Goal: Task Accomplishment & Management: Use online tool/utility

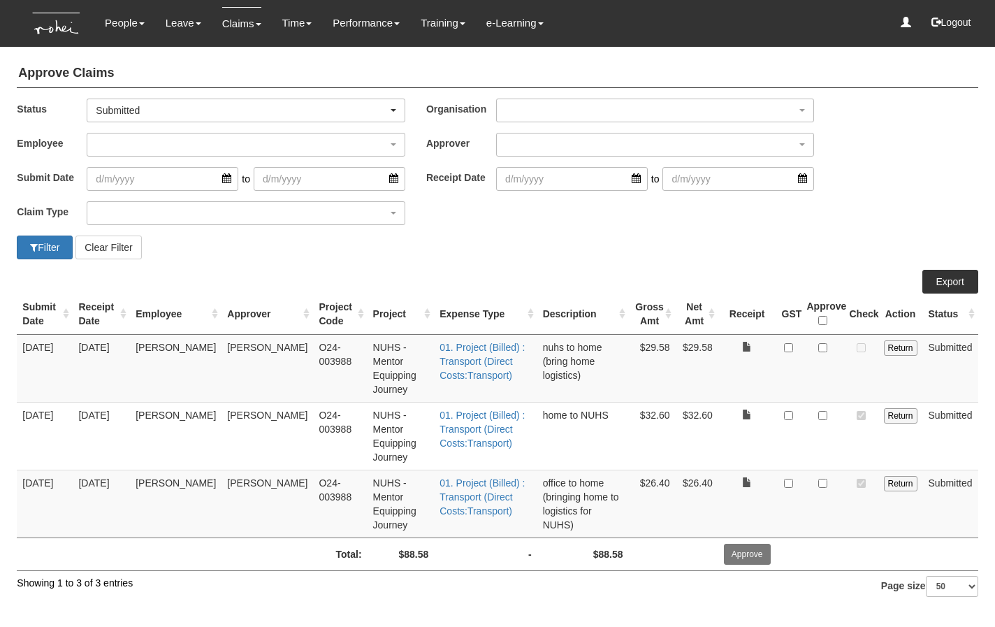
select select "50"
click at [611, 230] on div "Claim Type (01) Personal Reimbursement (02) Advance Disbursement (03) [PERSON_N…" at bounding box center [497, 218] width 982 height 34
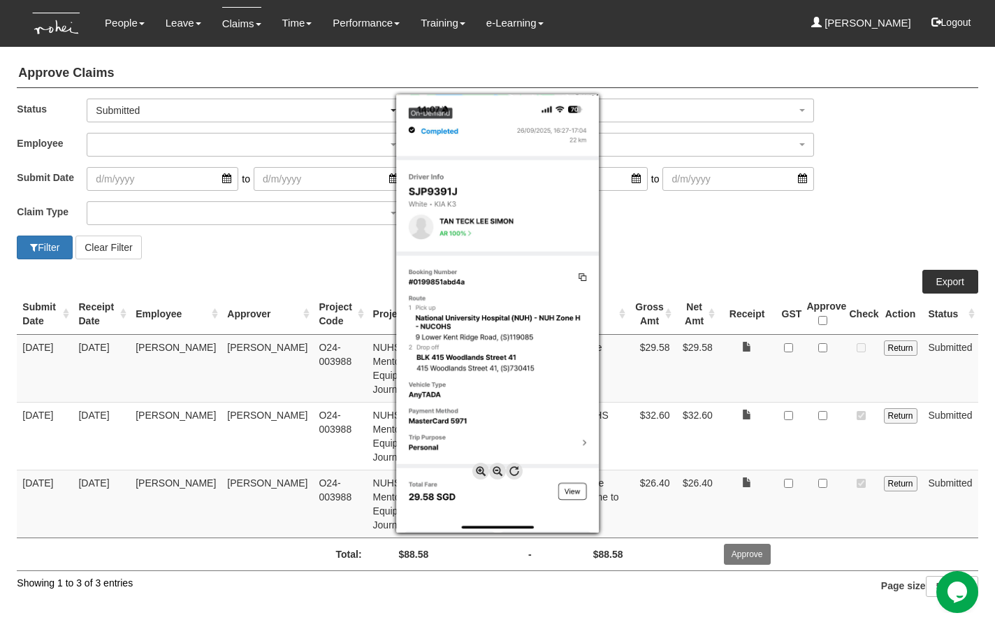
click at [826, 346] on div at bounding box center [497, 313] width 995 height 627
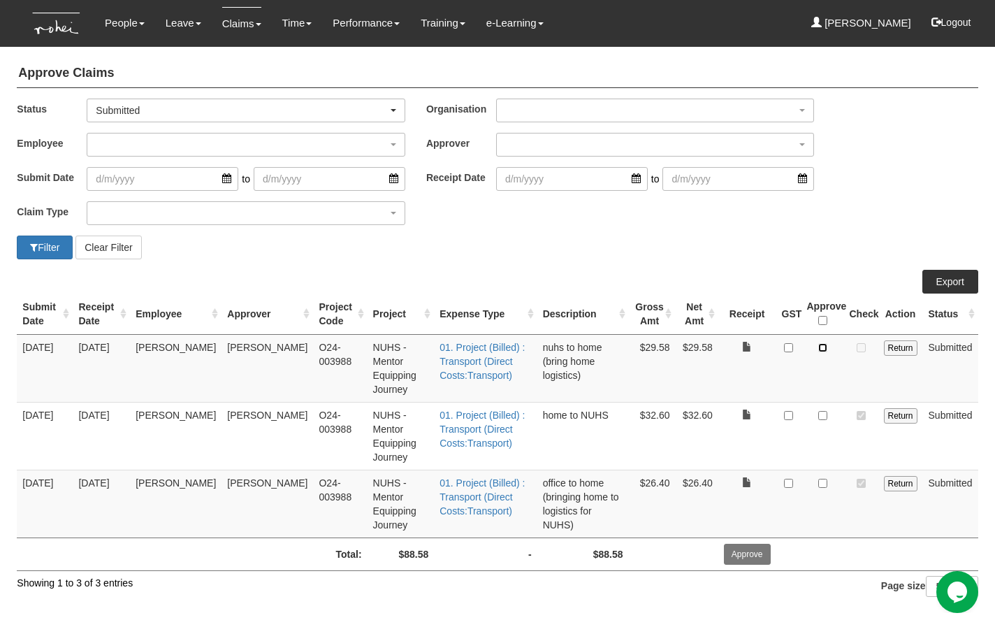
click at [826, 346] on input "checkbox" at bounding box center [823, 347] width 9 height 9
checkbox input "true"
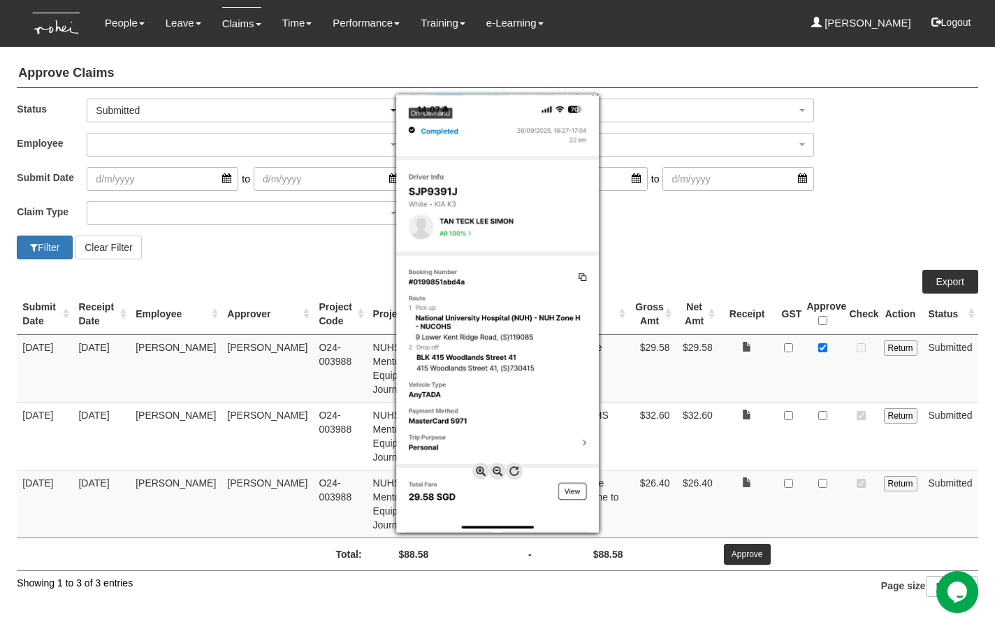
click at [731, 379] on div at bounding box center [497, 313] width 995 height 627
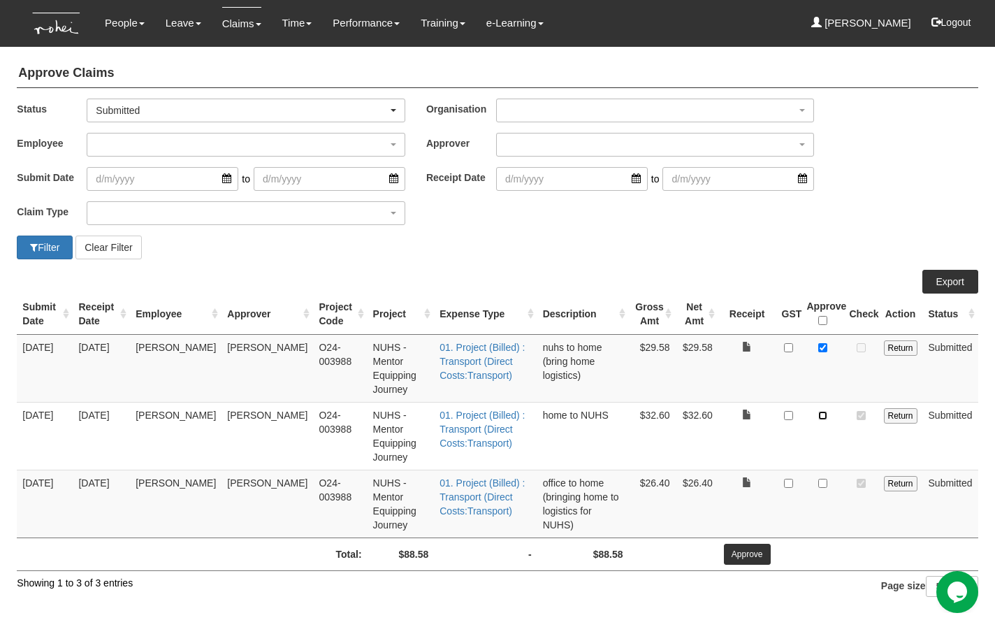
click at [826, 413] on input "checkbox" at bounding box center [823, 415] width 9 height 9
checkbox input "true"
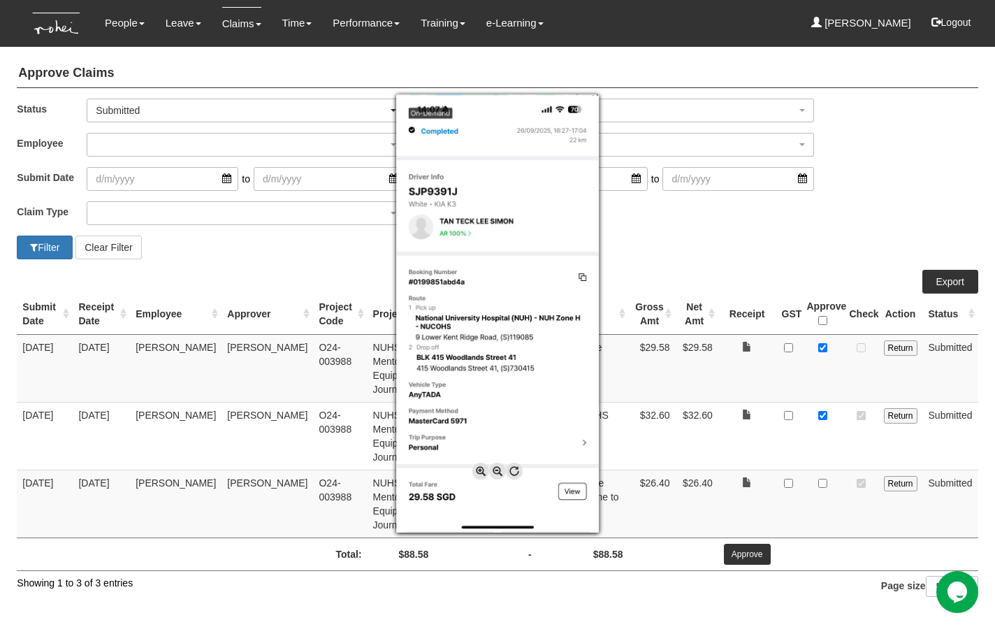
click at [753, 462] on div at bounding box center [497, 313] width 995 height 627
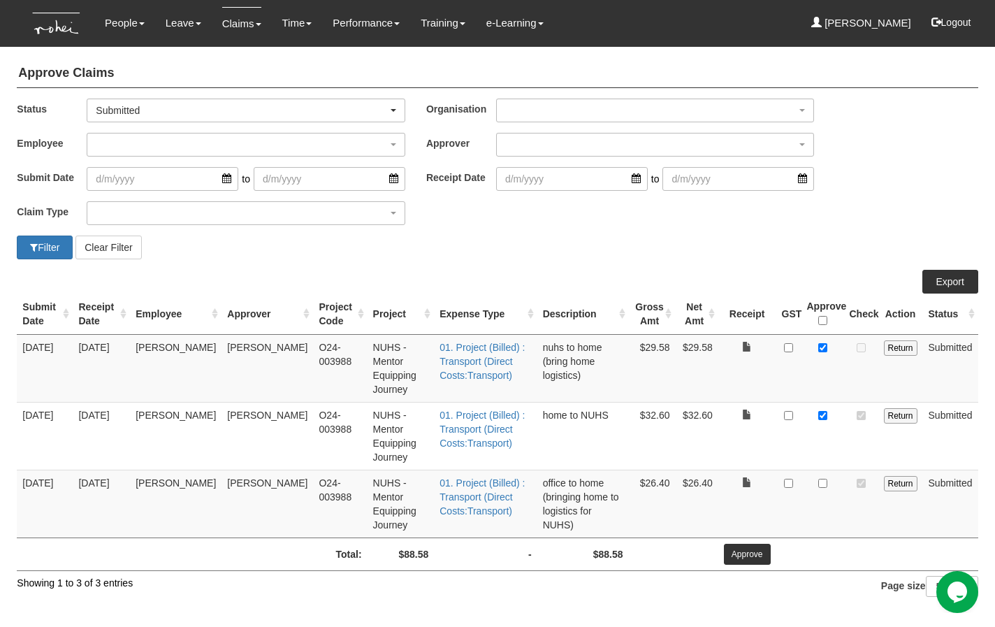
click at [847, 435] on td at bounding box center [861, 436] width 34 height 68
click at [821, 483] on input "checkbox" at bounding box center [823, 483] width 9 height 9
checkbox input "true"
click at [768, 545] on input "Approve" at bounding box center [747, 554] width 47 height 21
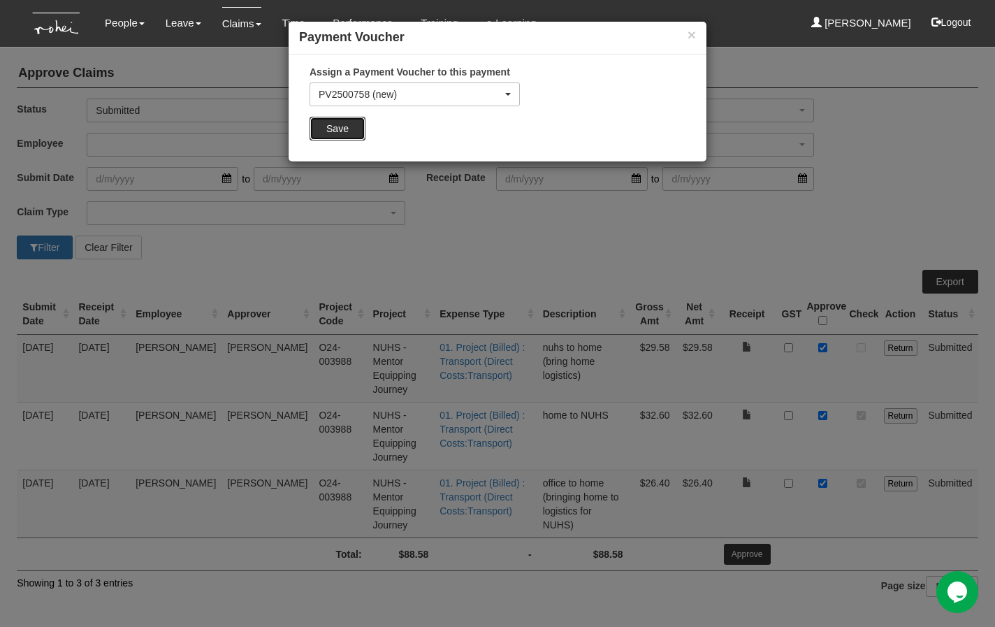
click at [352, 136] on input "Save" at bounding box center [338, 129] width 56 height 24
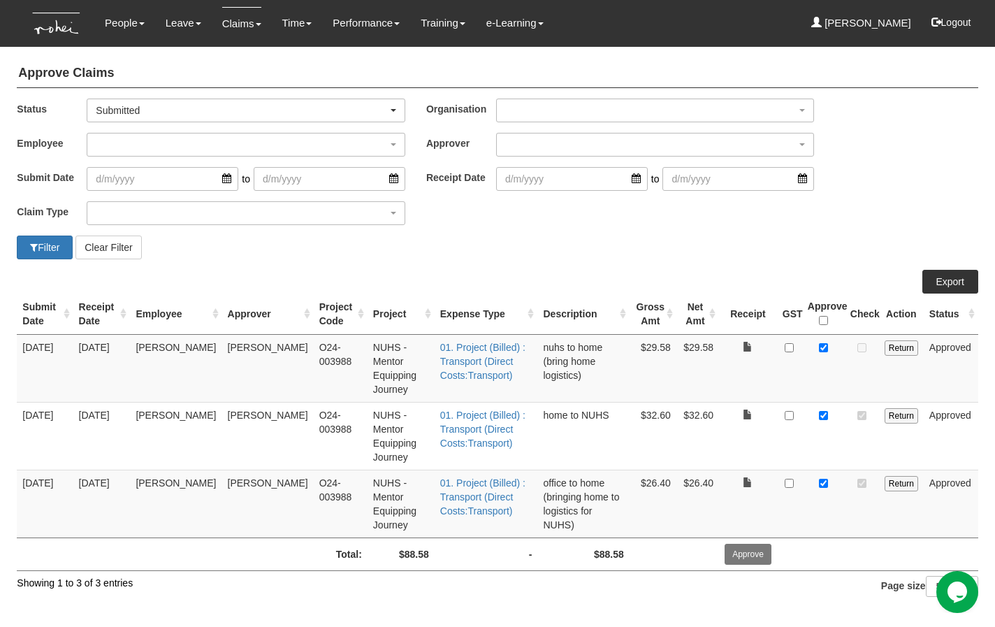
click at [682, 253] on div "Filter Clear Filter" at bounding box center [497, 248] width 982 height 24
